Goal: Navigation & Orientation: Find specific page/section

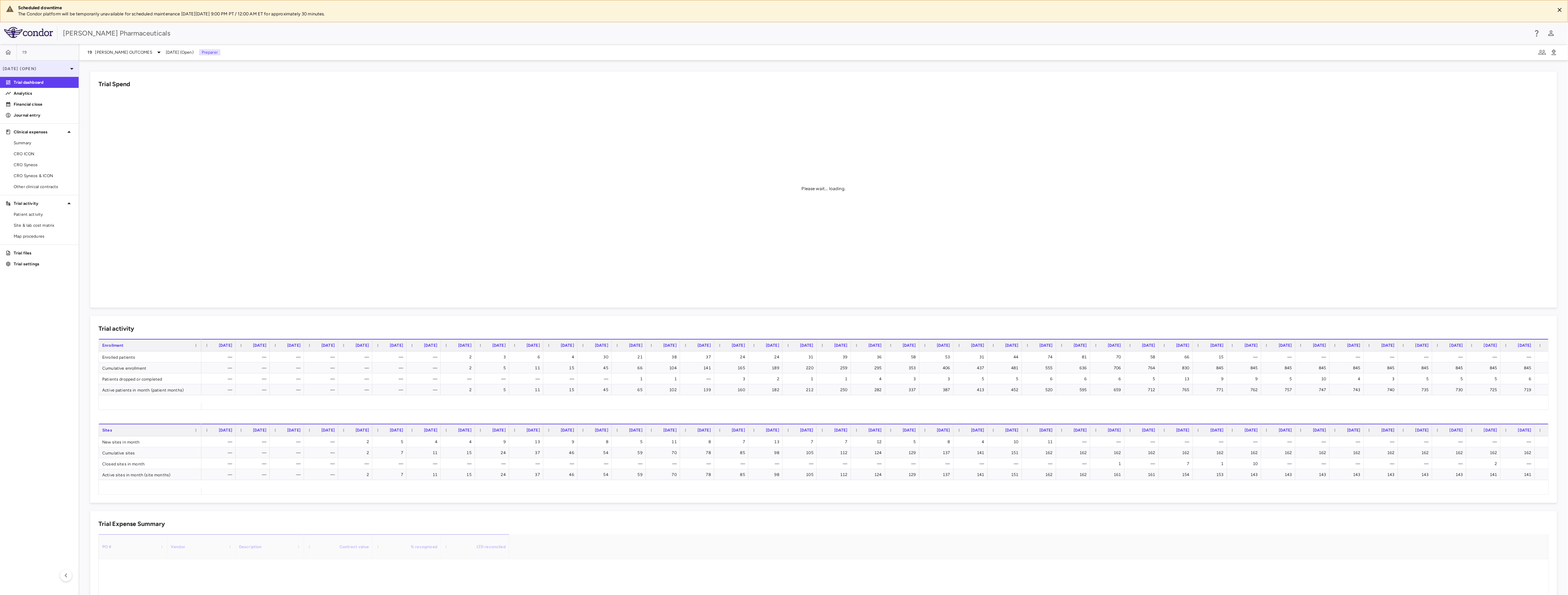
click at [71, 68] on icon at bounding box center [71, 68] width 8 height 8
click at [103, 101] on div at bounding box center [784, 297] width 1568 height 595
click at [9, 54] on icon "button" at bounding box center [9, 52] width 6 height 5
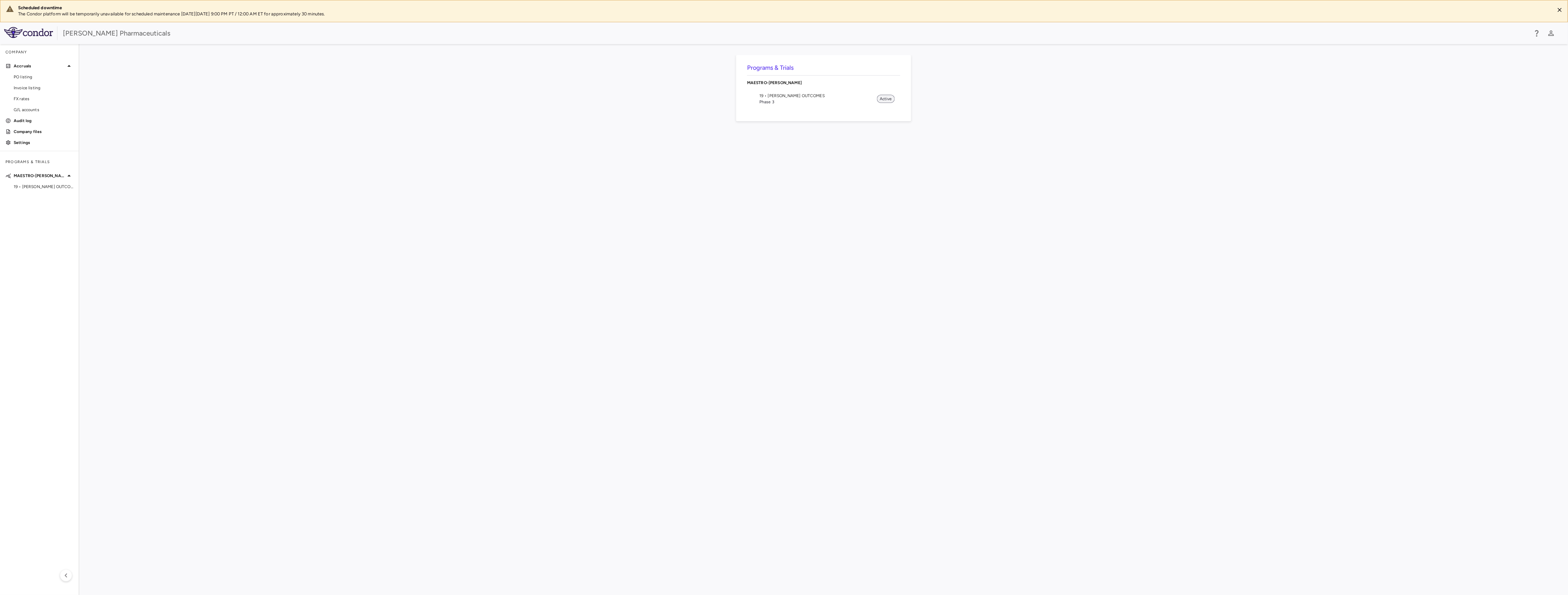
click at [885, 102] on span "Active" at bounding box center [886, 99] width 18 height 6
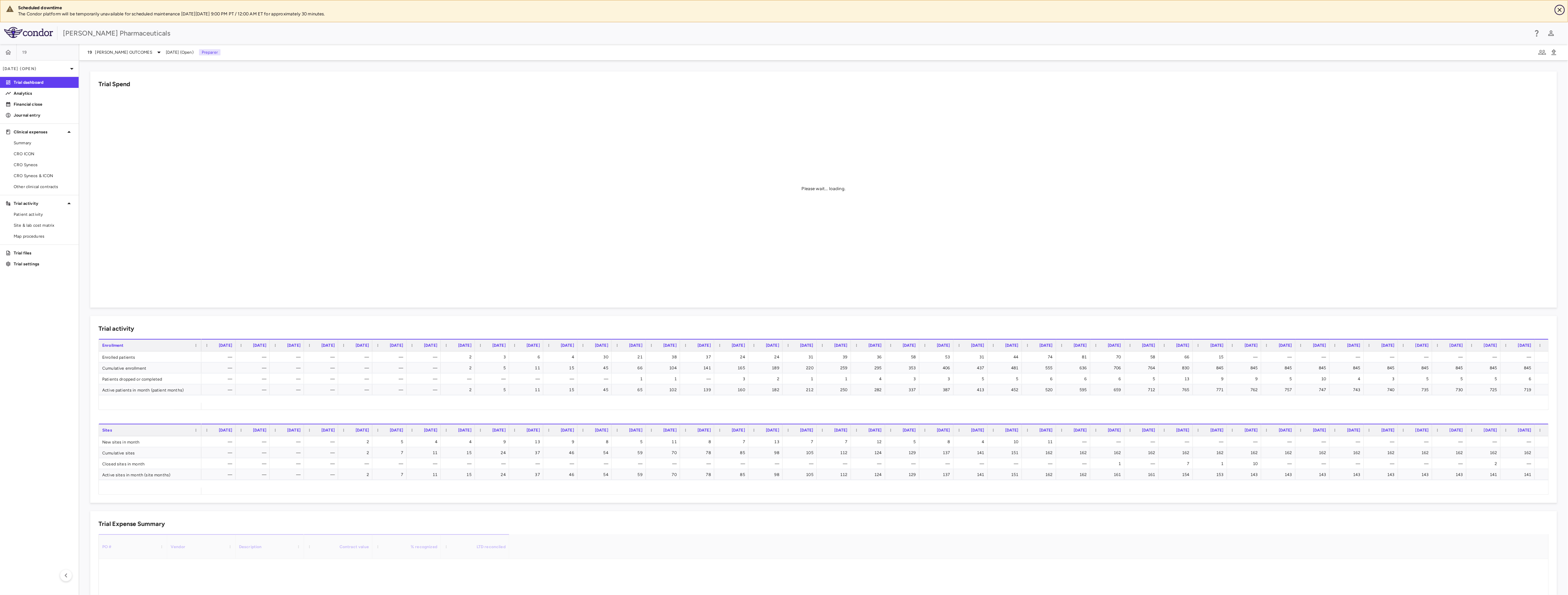
click at [1560, 12] on icon "Close" at bounding box center [1559, 10] width 7 height 7
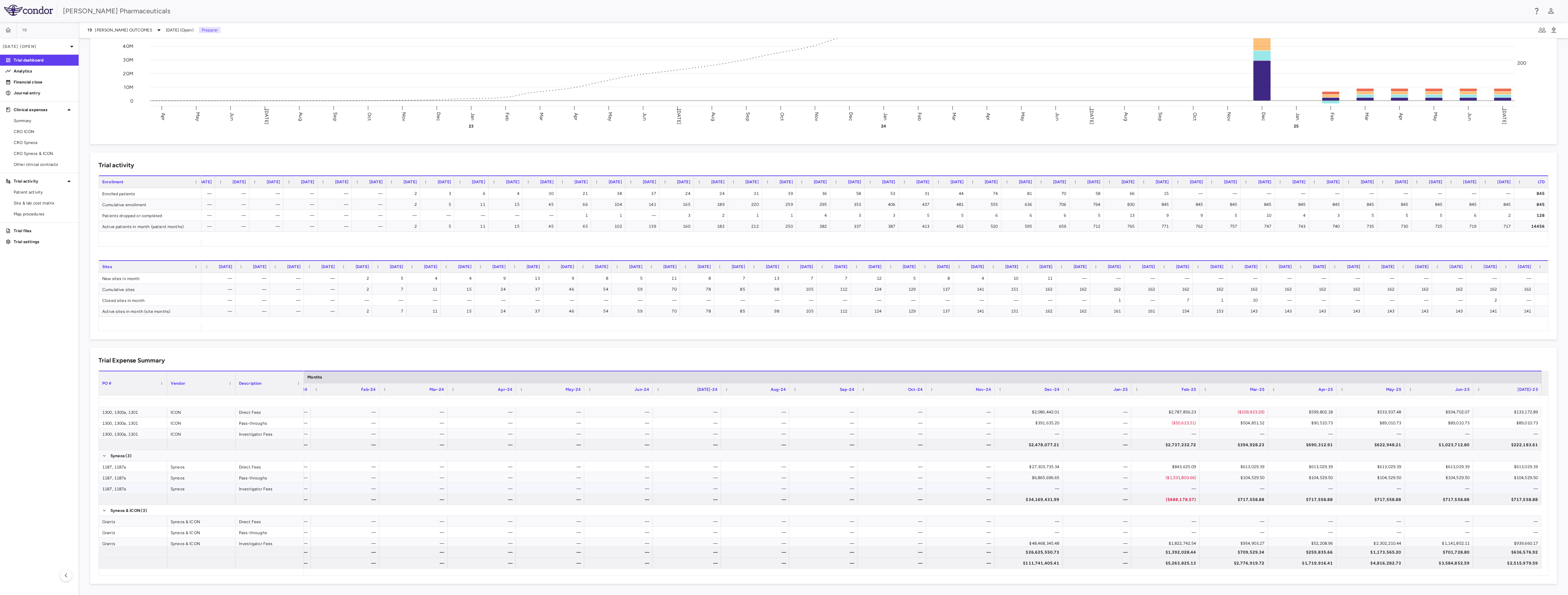
scroll to position [111, 0]
click at [55, 155] on span "CRO Syneos & ICON" at bounding box center [43, 153] width 60 height 6
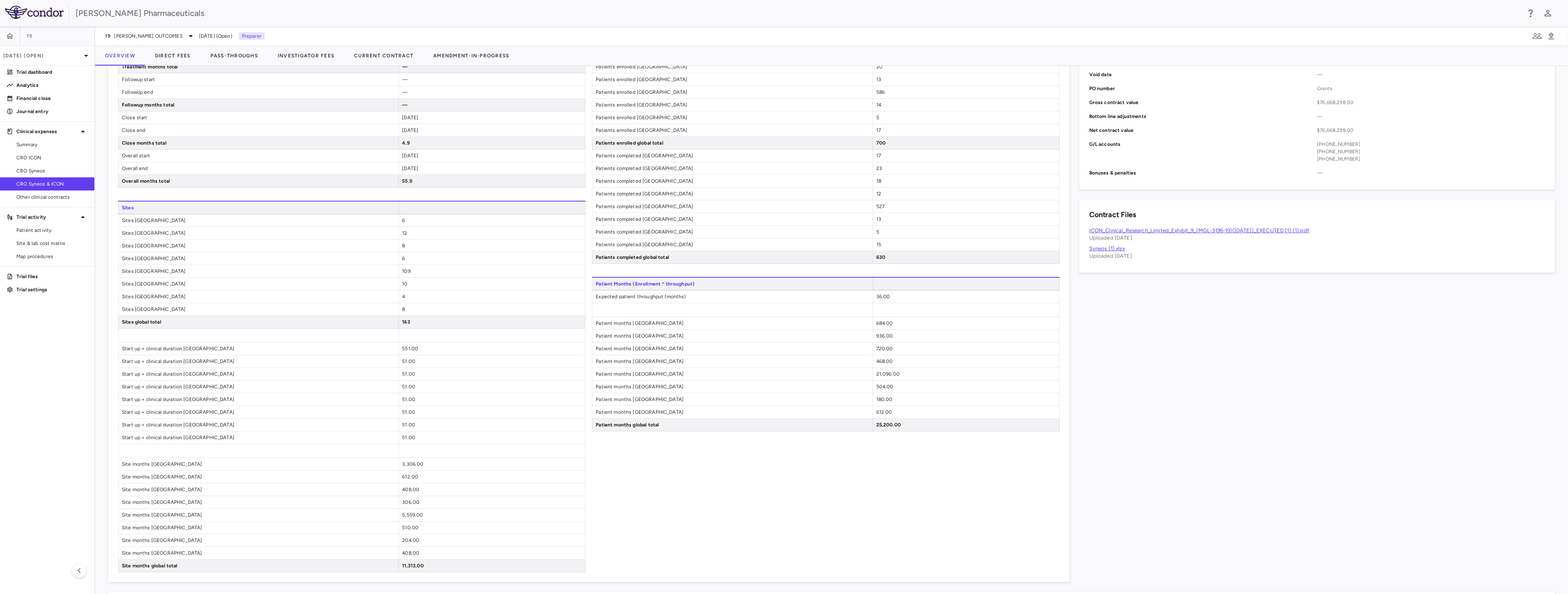
scroll to position [328, 0]
click at [39, 88] on p "Analytics" at bounding box center [52, 85] width 72 height 7
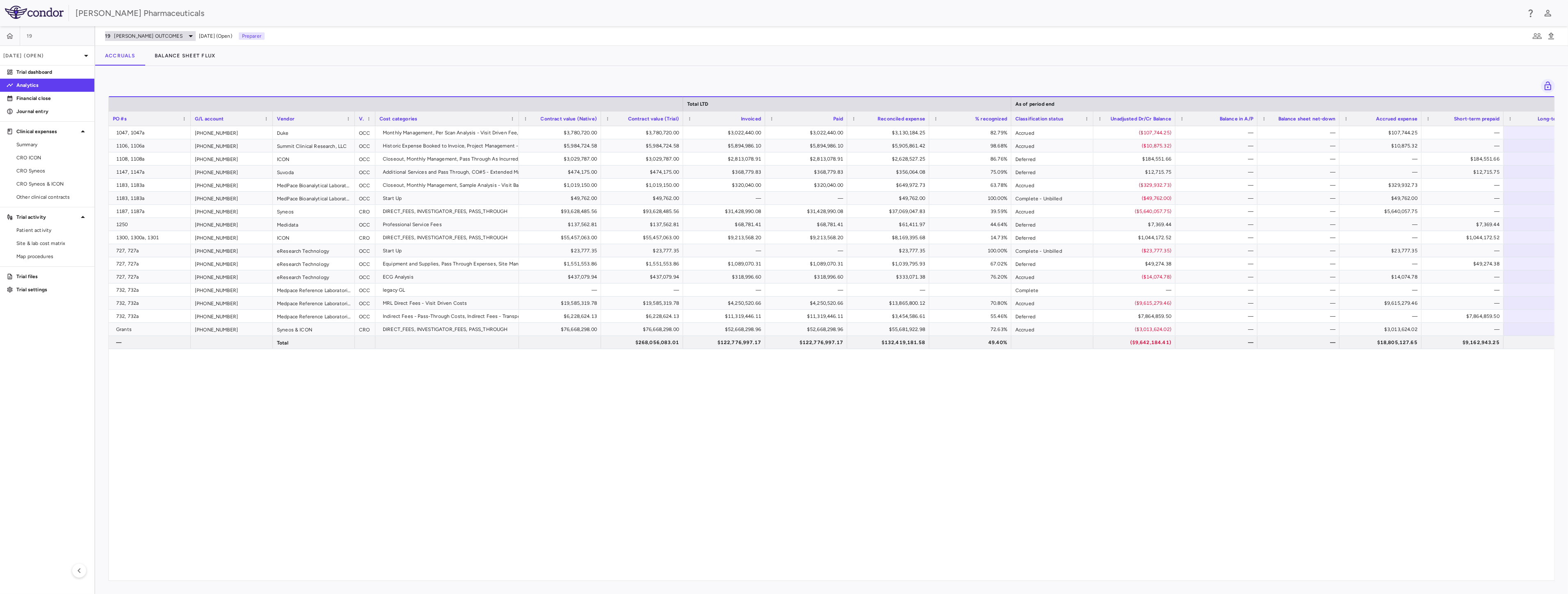
click at [186, 38] on icon at bounding box center [190, 36] width 9 height 9
click at [341, 62] on div at bounding box center [784, 297] width 1568 height 594
click at [59, 232] on span "Patient activity" at bounding box center [52, 231] width 72 height 7
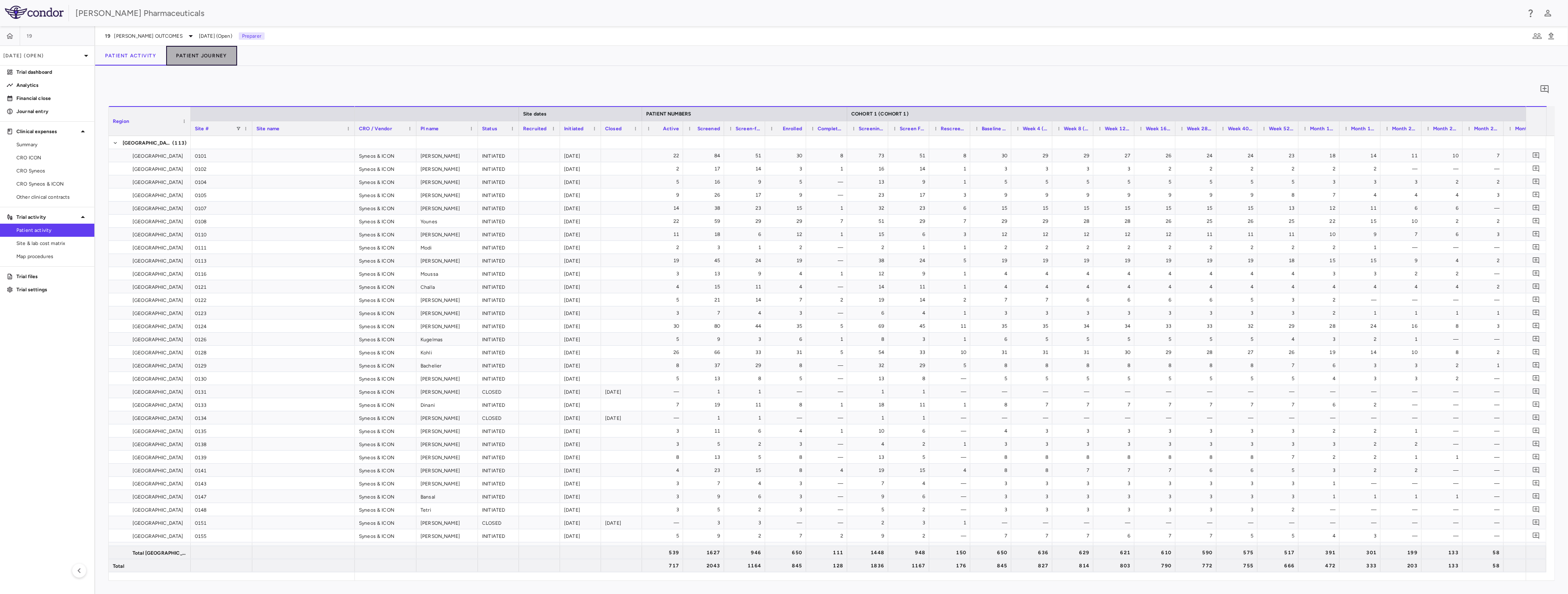
click at [207, 54] on button "Patient Journey" at bounding box center [201, 55] width 71 height 20
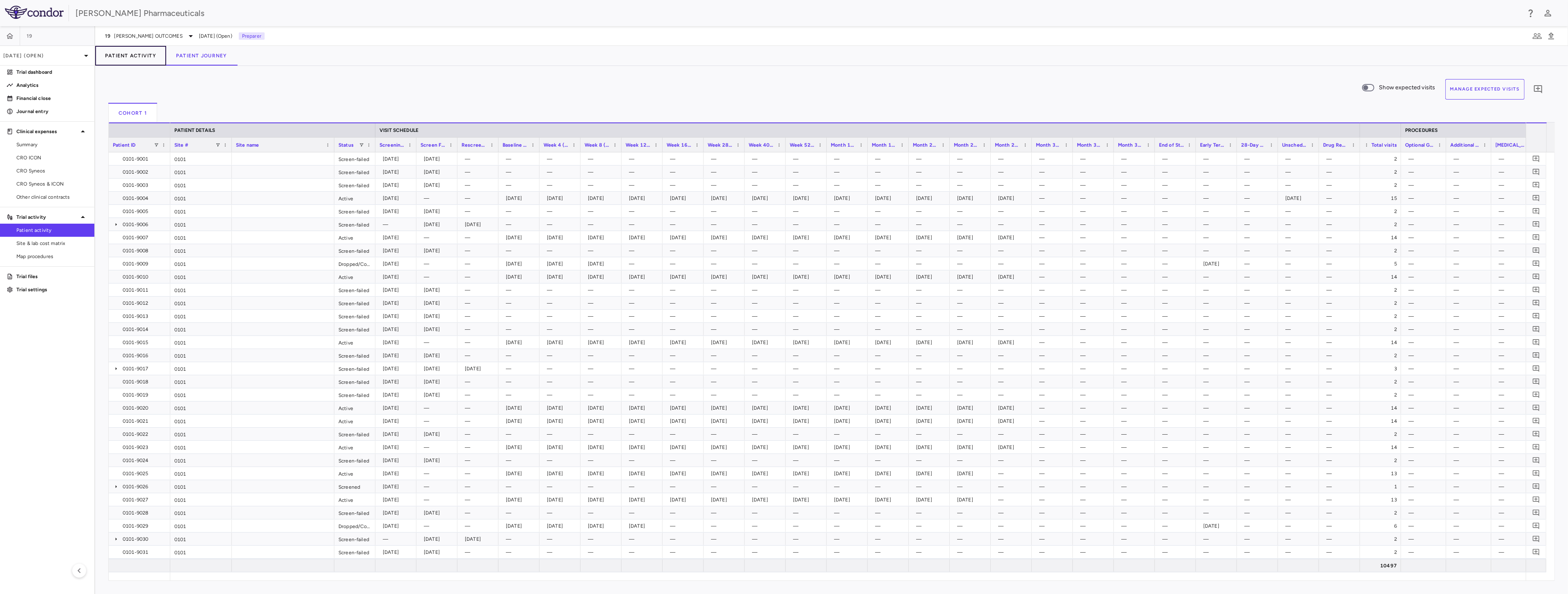
click at [145, 60] on button "Patient Activity" at bounding box center [130, 55] width 71 height 20
